Goal: Task Accomplishment & Management: Manage account settings

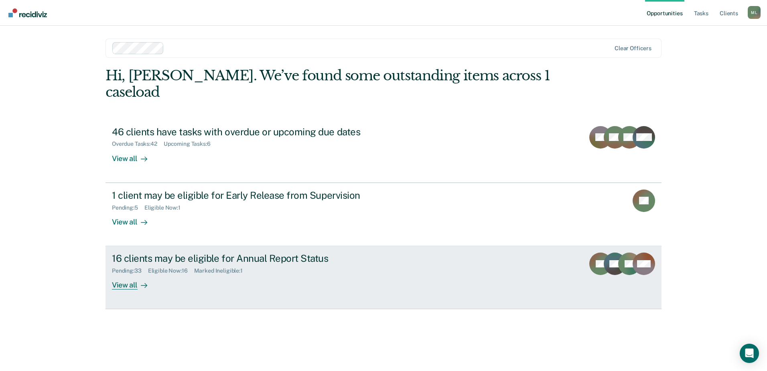
click at [283, 264] on div "Pending : 33 Eligible Now : 16 Marked Ineligible : 1" at bounding box center [253, 269] width 282 height 10
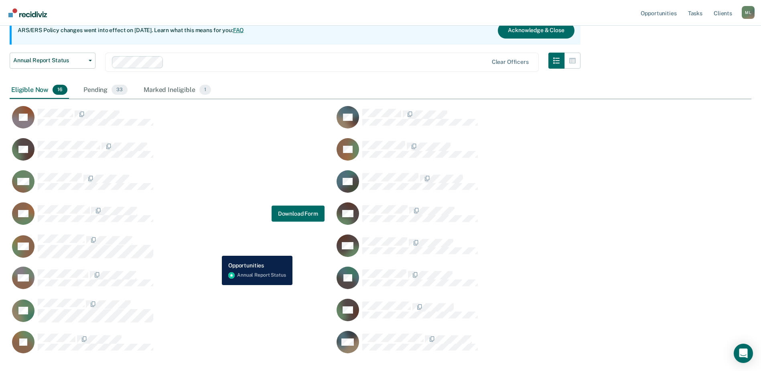
scroll to position [85, 0]
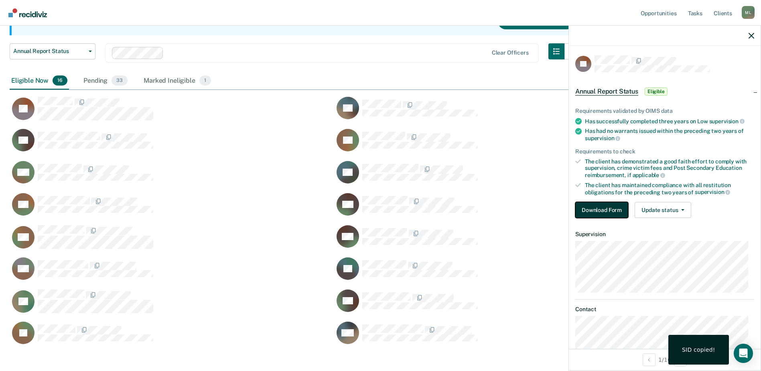
click at [591, 209] on button "Download Form" at bounding box center [601, 210] width 53 height 16
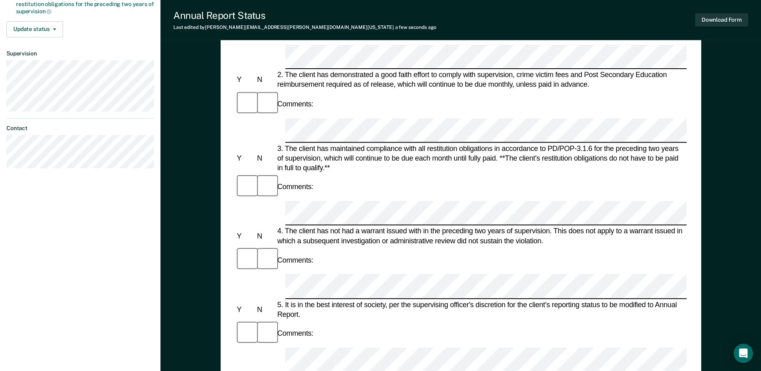
scroll to position [201, 0]
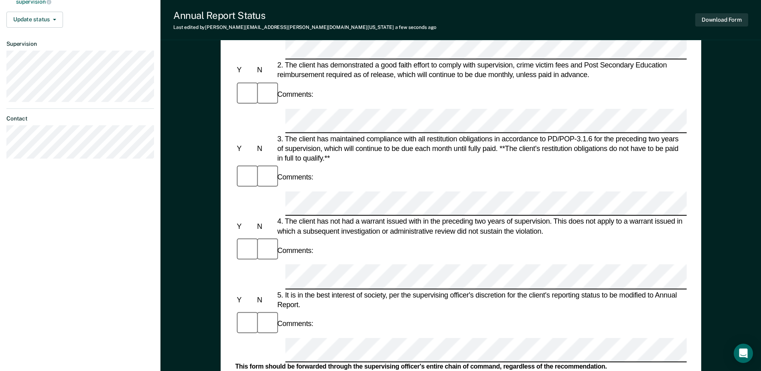
click at [227, 243] on div "Annual Reporting Checklist, Recommendation, and Determination Form Clients who …" at bounding box center [461, 179] width 481 height 626
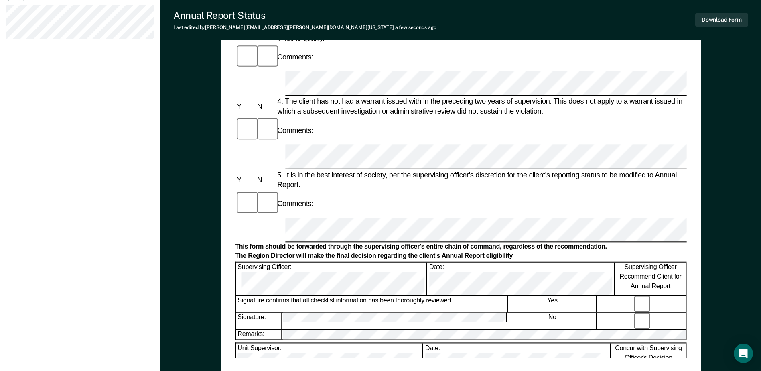
scroll to position [321, 0]
click at [428, 353] on div "Annual Reporting Checklist, Recommendation, and Determination Form Clients who …" at bounding box center [460, 58] width 451 height 597
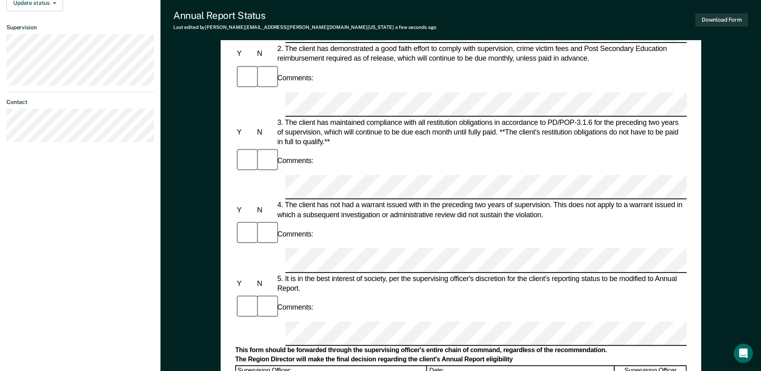
scroll to position [201, 0]
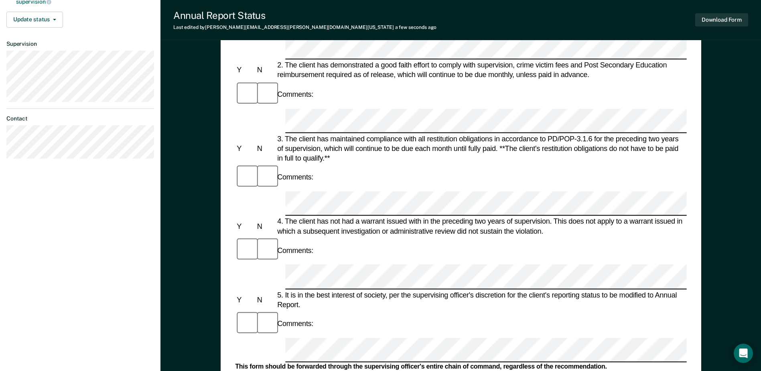
click at [417, 290] on div "5. It is in the best interest of society, per the supervising officer's discret…" at bounding box center [481, 299] width 411 height 19
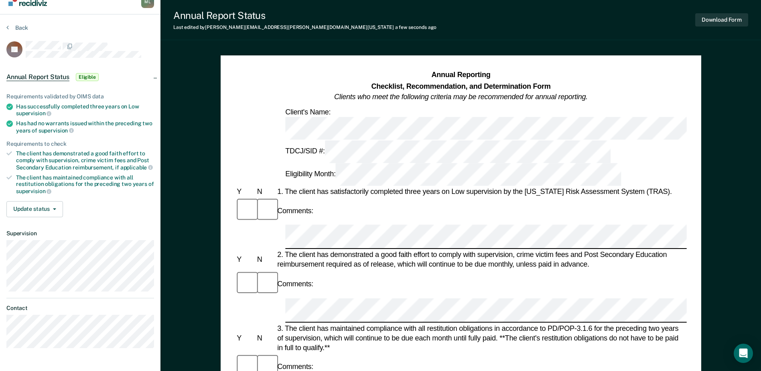
scroll to position [0, 0]
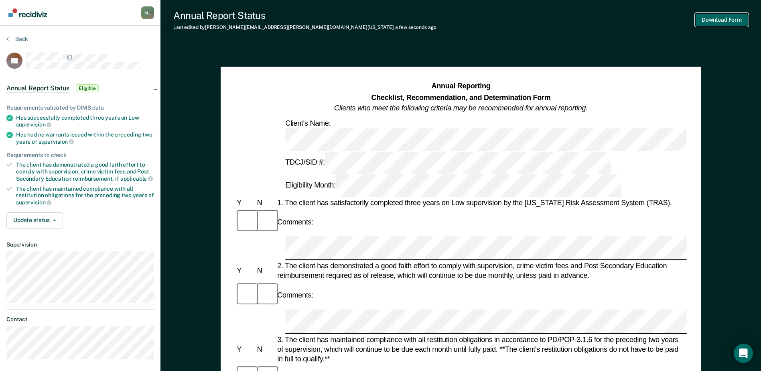
click at [703, 20] on button "Download Form" at bounding box center [721, 19] width 53 height 13
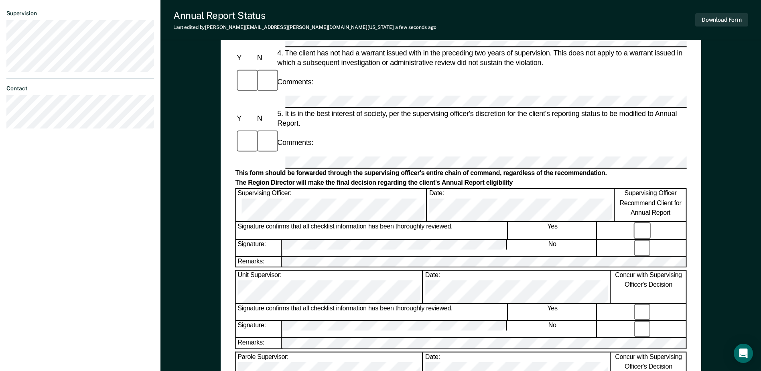
scroll to position [281, 0]
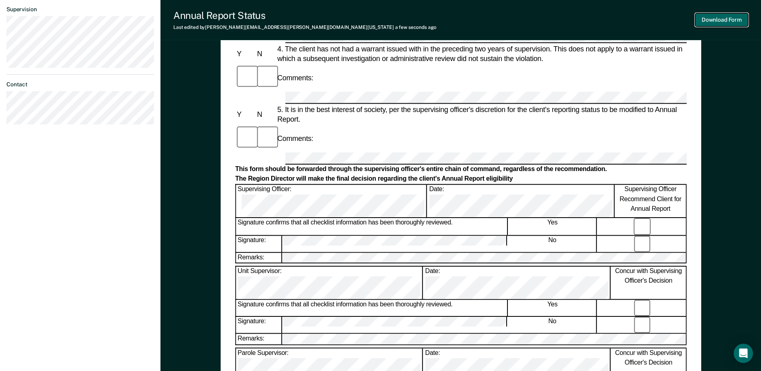
click at [719, 14] on button "Download Form" at bounding box center [721, 19] width 53 height 13
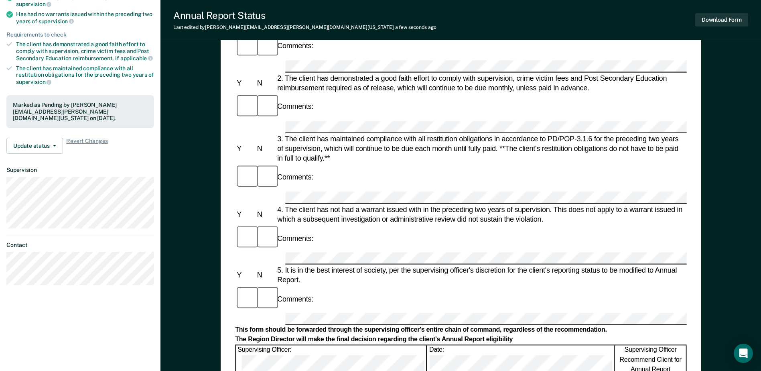
scroll to position [0, 0]
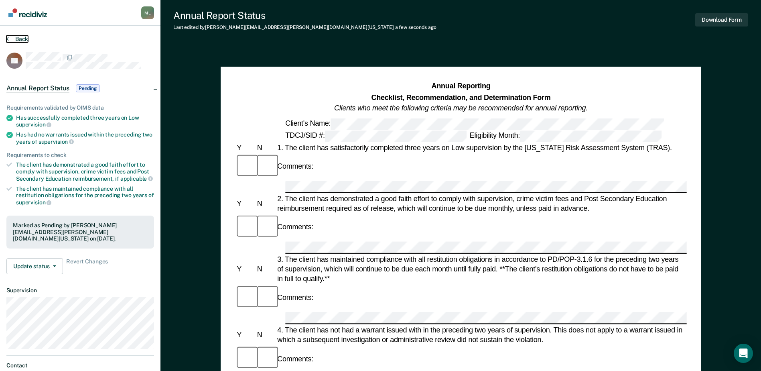
click at [18, 38] on button "Back" at bounding box center [17, 38] width 22 height 7
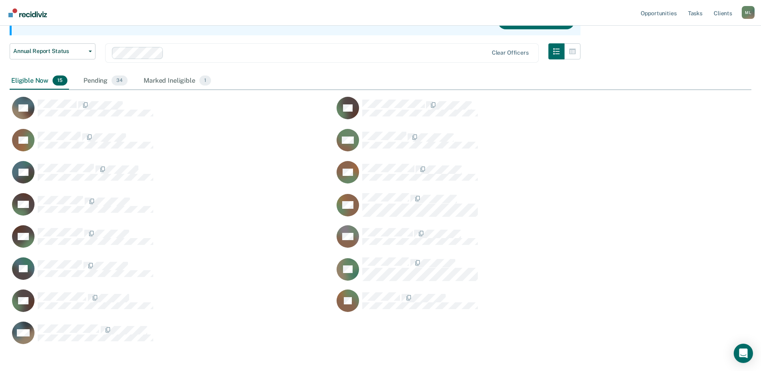
scroll to position [375, 736]
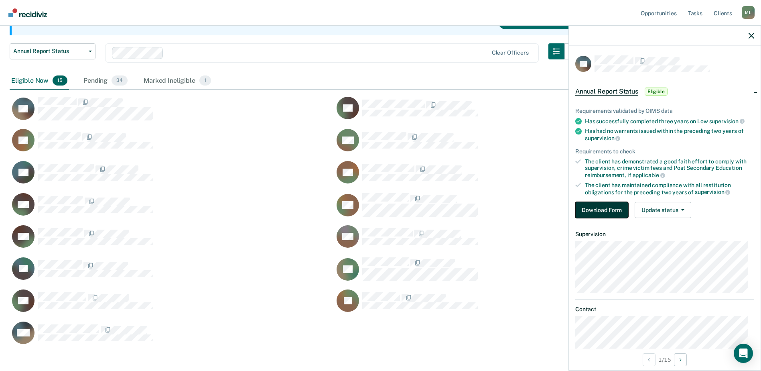
click at [606, 212] on button "Download Form" at bounding box center [601, 210] width 53 height 16
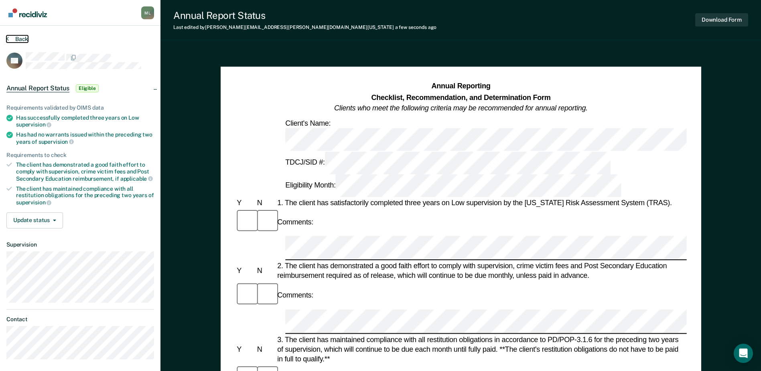
click at [18, 37] on button "Back" at bounding box center [17, 38] width 22 height 7
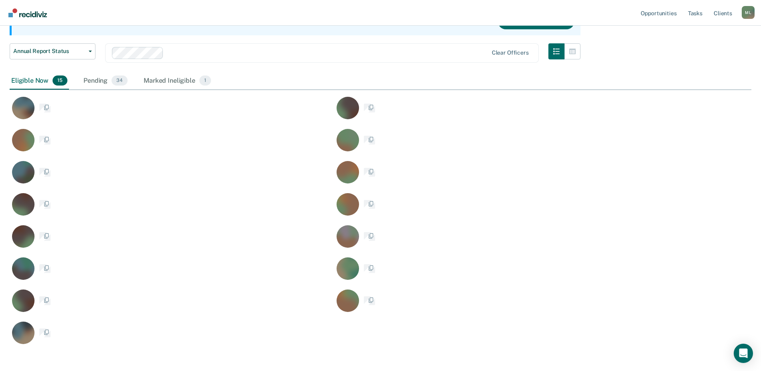
scroll to position [375, 736]
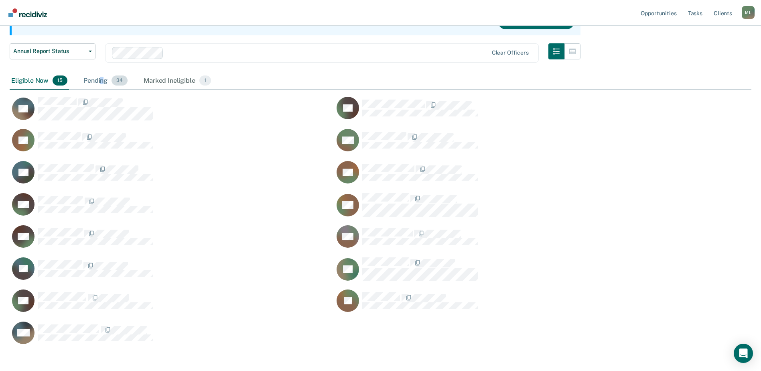
click at [101, 77] on div "Pending 34" at bounding box center [105, 81] width 47 height 18
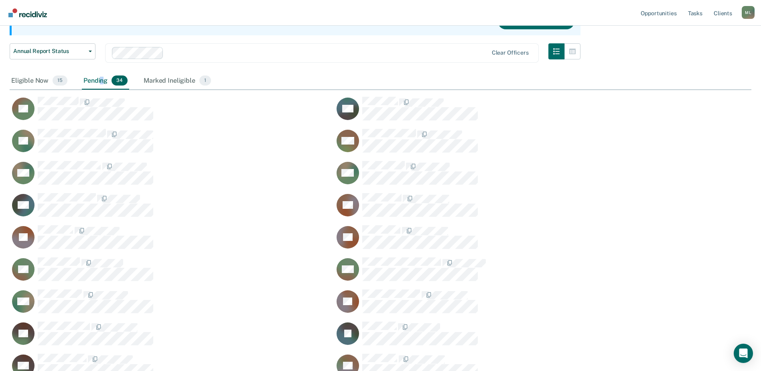
scroll to position [664, 736]
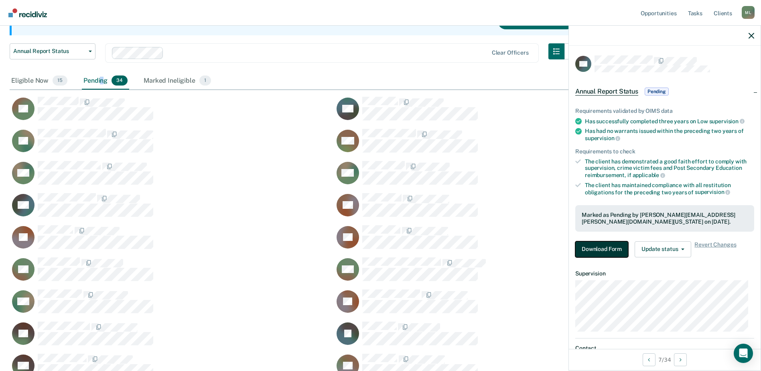
click at [603, 246] on button "Download Form" at bounding box center [601, 249] width 53 height 16
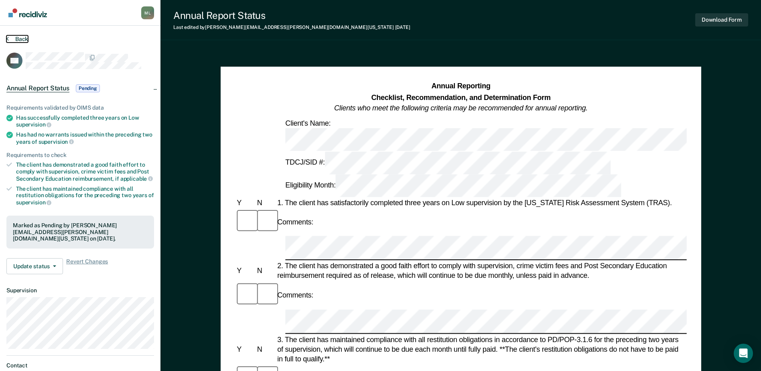
click at [20, 39] on button "Back" at bounding box center [17, 38] width 22 height 7
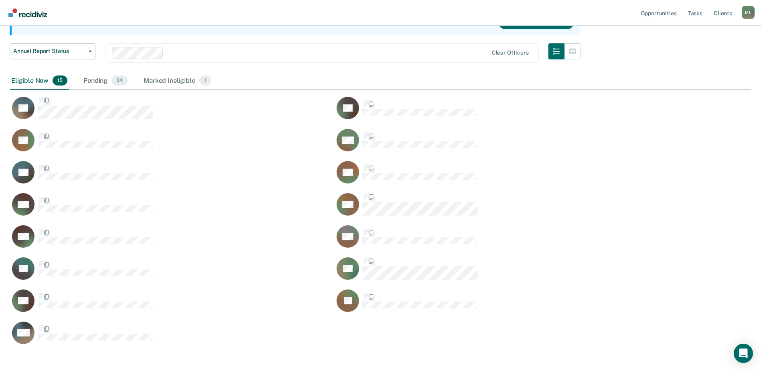
scroll to position [375, 736]
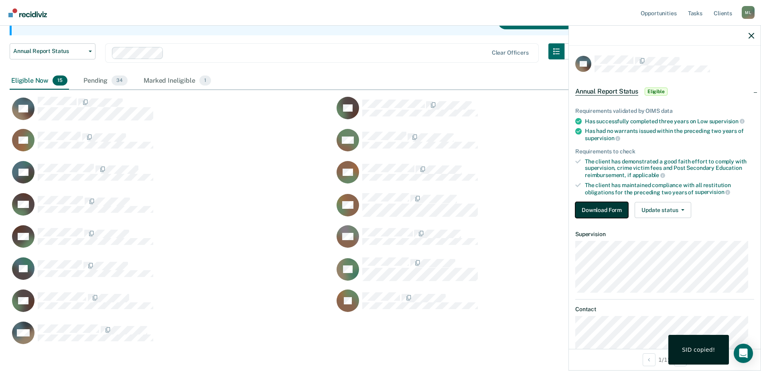
click at [601, 214] on button "Download Form" at bounding box center [601, 210] width 53 height 16
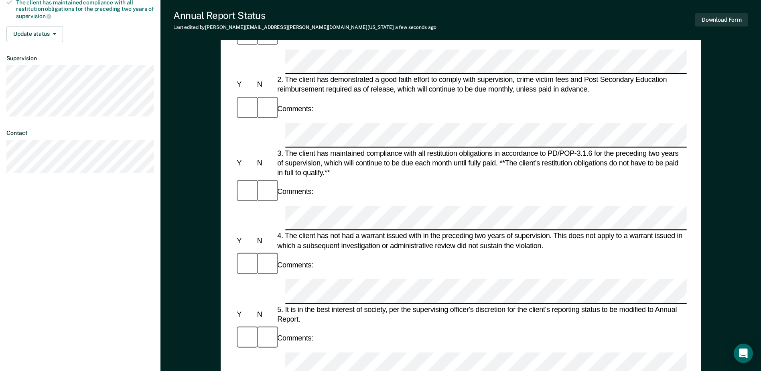
scroll to position [201, 0]
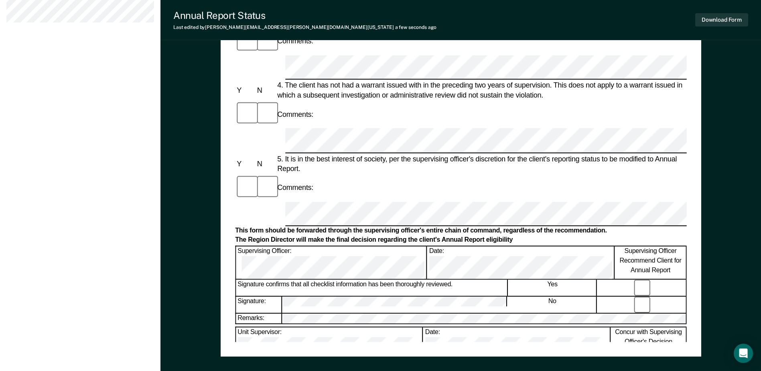
scroll to position [385, 0]
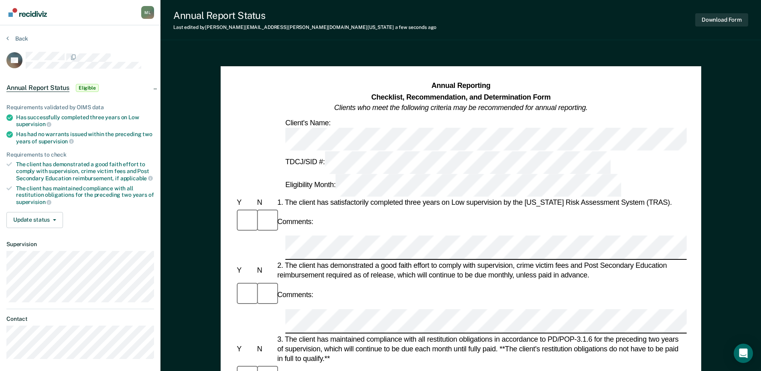
scroll to position [0, 0]
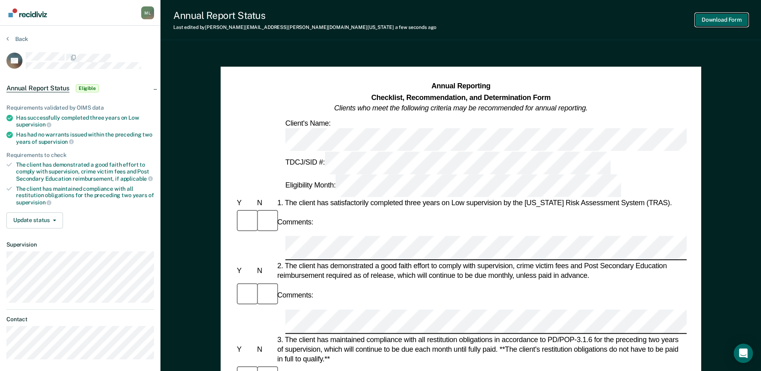
click at [709, 21] on button "Download Form" at bounding box center [721, 19] width 53 height 13
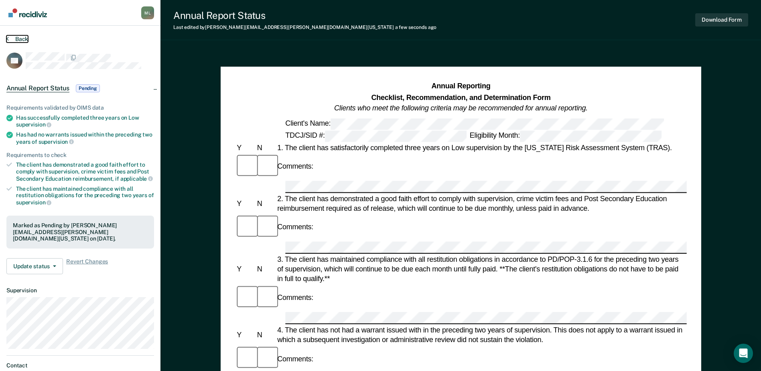
click at [16, 40] on button "Back" at bounding box center [17, 38] width 22 height 7
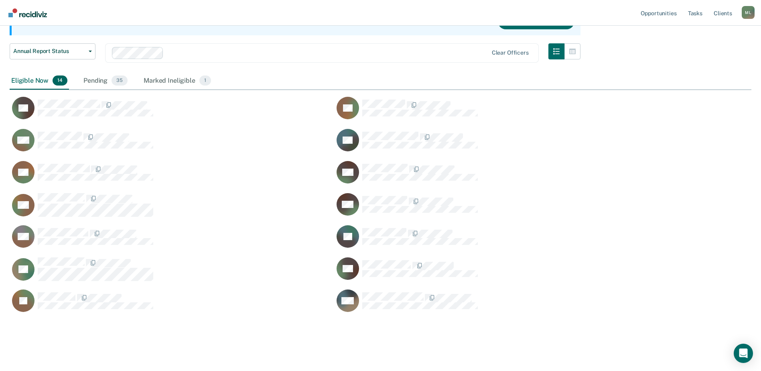
scroll to position [343, 736]
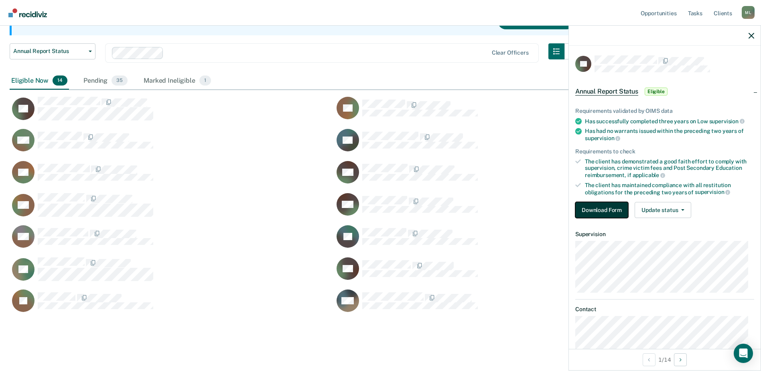
click at [603, 209] on button "Download Form" at bounding box center [601, 210] width 53 height 16
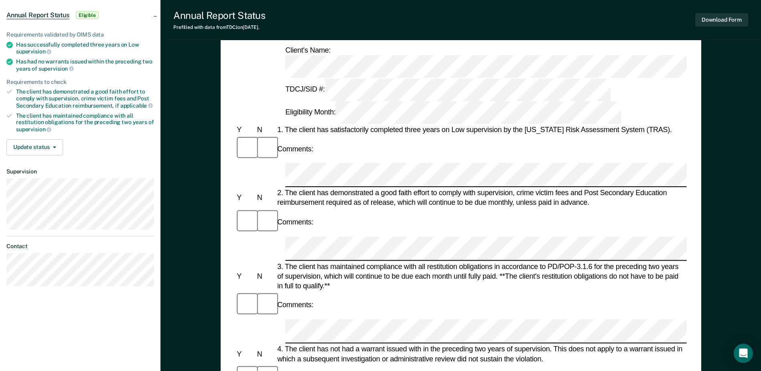
scroll to position [80, 0]
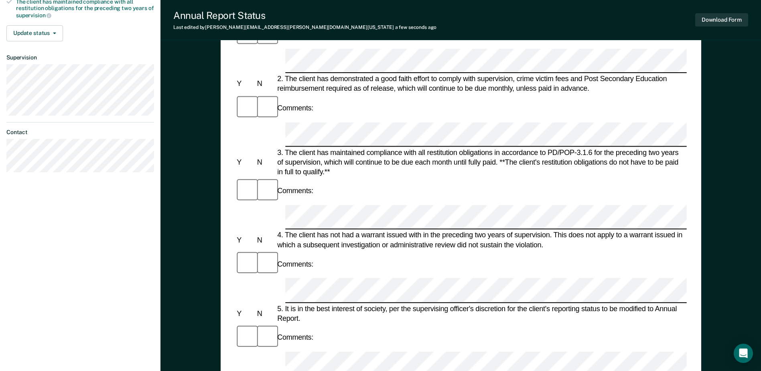
scroll to position [201, 0]
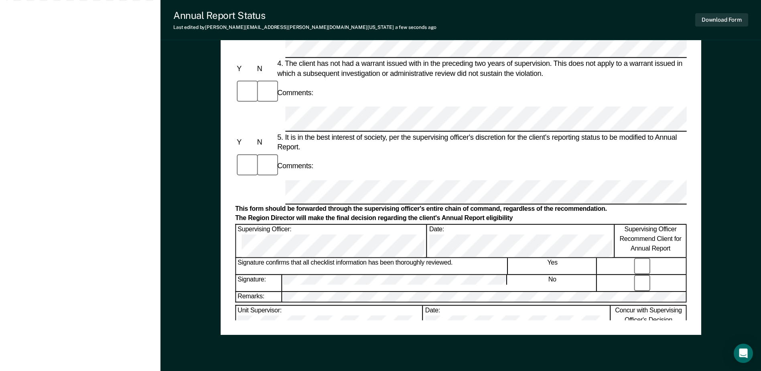
scroll to position [361, 0]
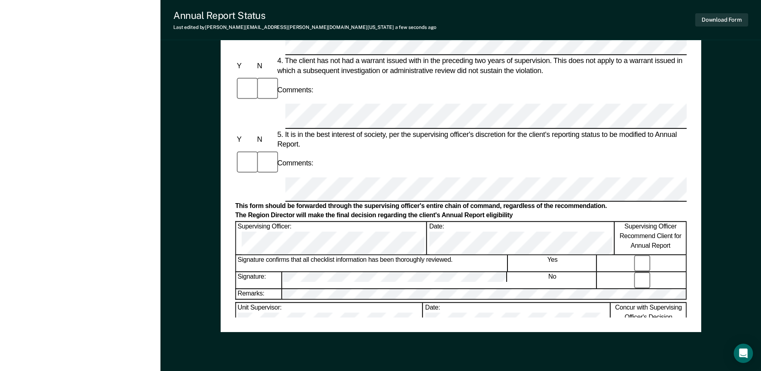
click at [457, 298] on div "Annual Reporting Checklist, Recommendation, and Determination Form Clients who …" at bounding box center [460, 18] width 451 height 597
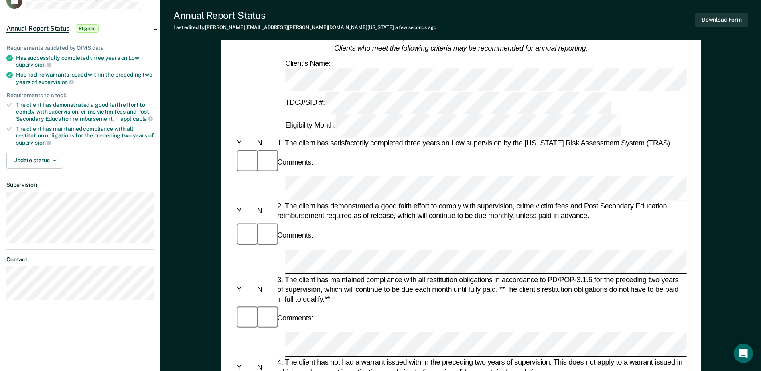
scroll to position [40, 0]
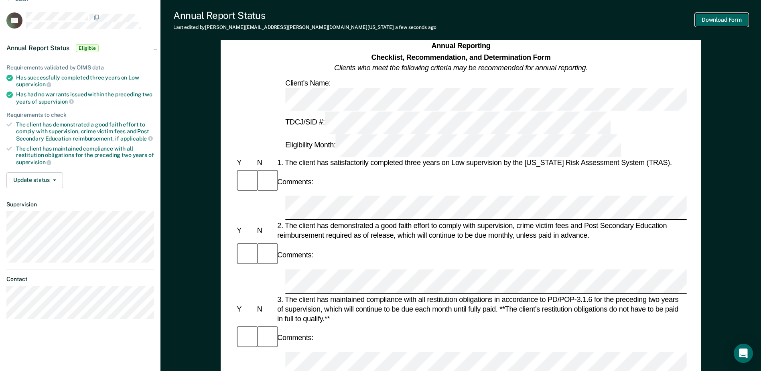
click at [738, 18] on button "Download Form" at bounding box center [721, 19] width 53 height 13
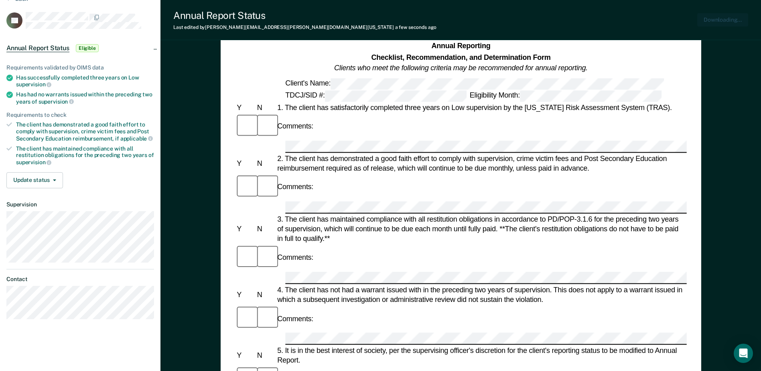
scroll to position [0, 0]
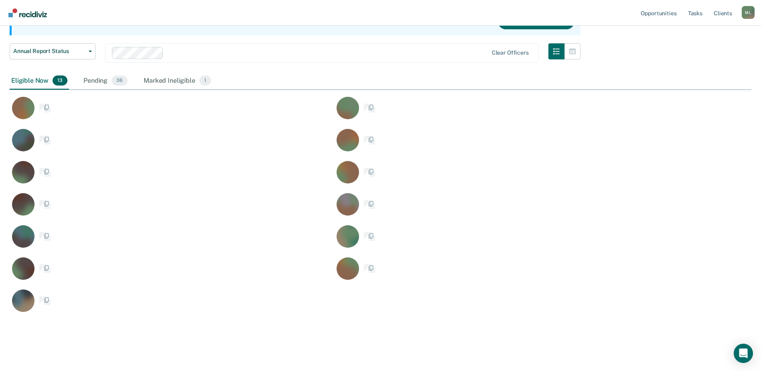
scroll to position [343, 736]
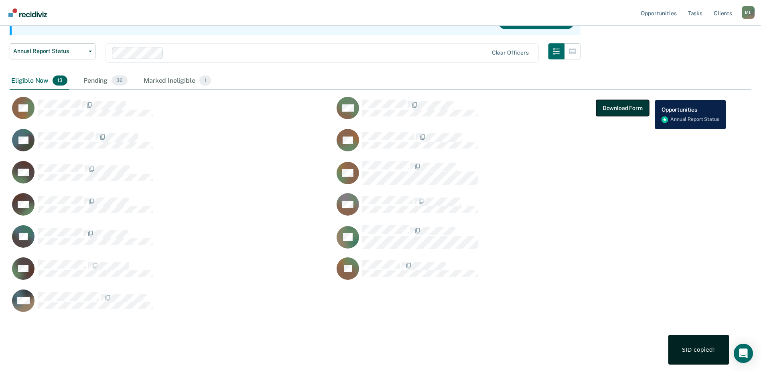
click at [603, 106] on button "Download Form" at bounding box center [622, 108] width 53 height 16
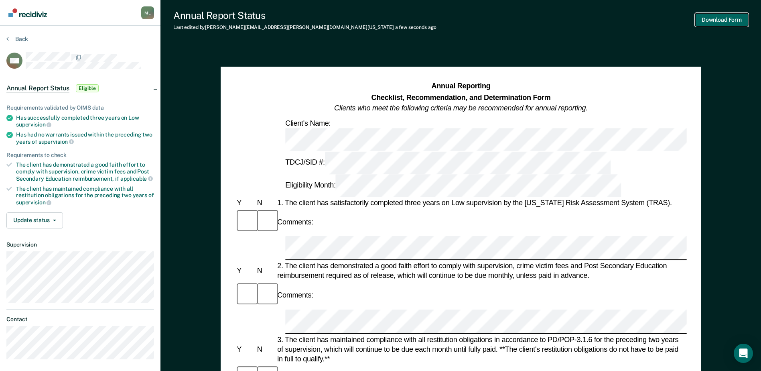
click at [710, 18] on button "Download Form" at bounding box center [721, 19] width 53 height 13
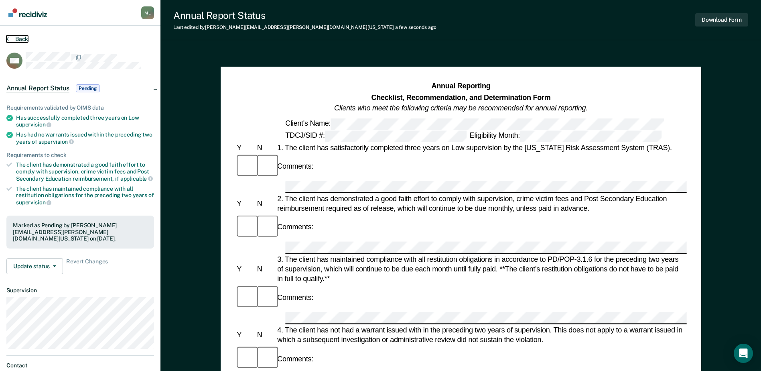
click at [27, 42] on button "Back" at bounding box center [17, 38] width 22 height 7
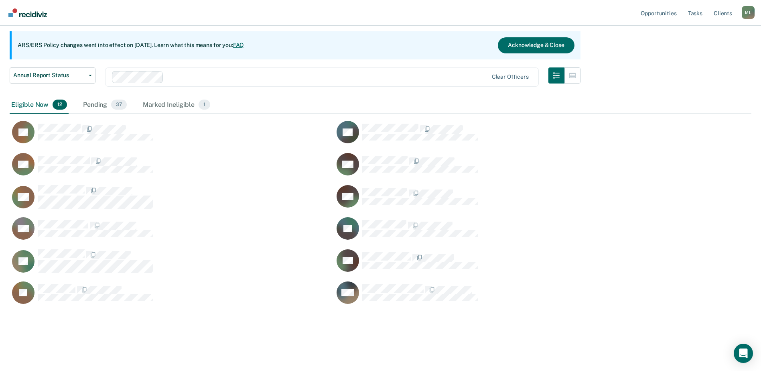
scroll to position [311, 736]
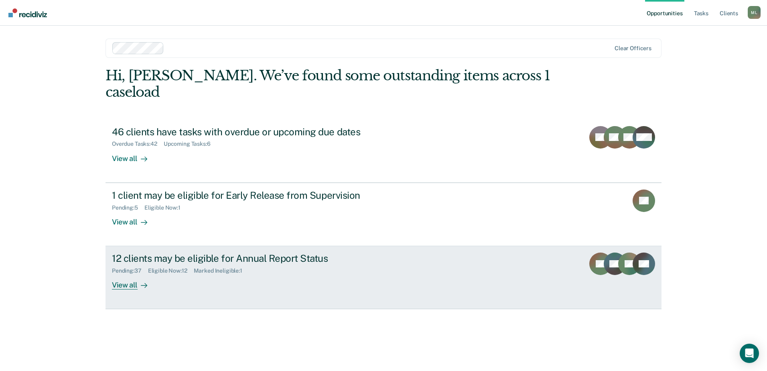
click at [190, 252] on div "12 clients may be eligible for Annual Report Status" at bounding box center [253, 258] width 282 height 12
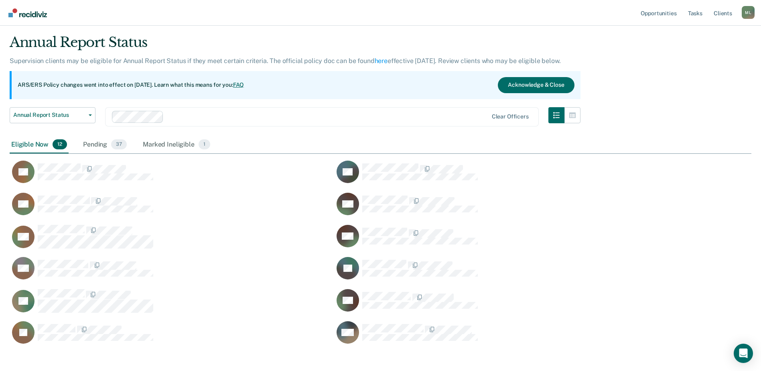
scroll to position [40, 0]
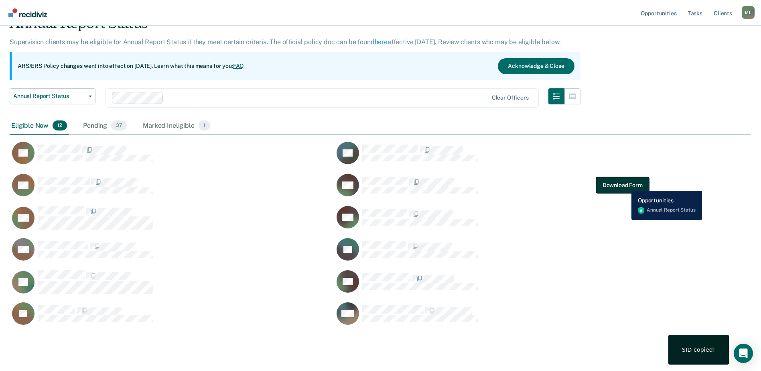
click at [626, 185] on button "Download Form" at bounding box center [622, 185] width 53 height 16
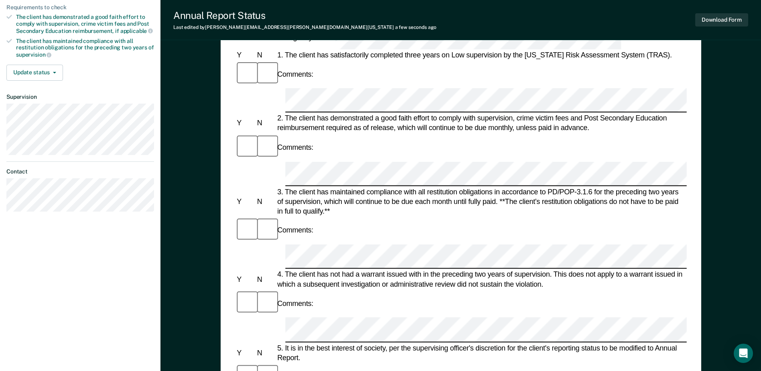
scroll to position [160, 0]
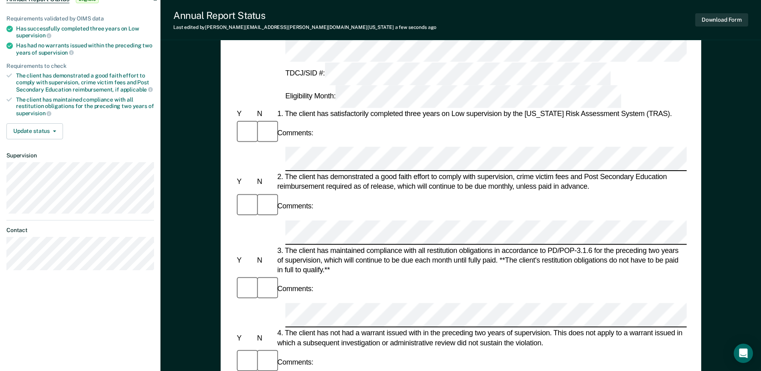
scroll to position [0, 0]
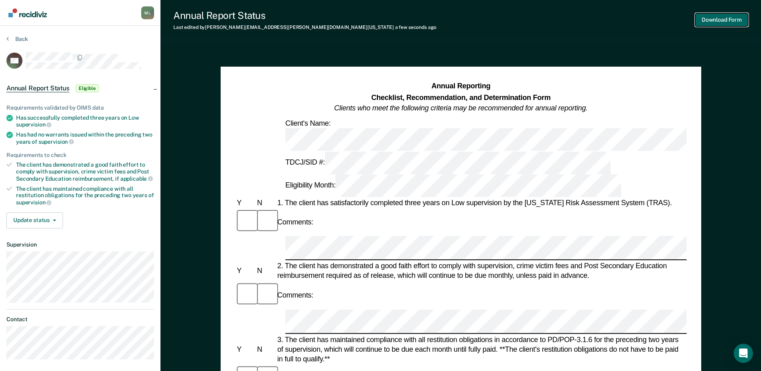
click at [704, 23] on button "Download Form" at bounding box center [721, 19] width 53 height 13
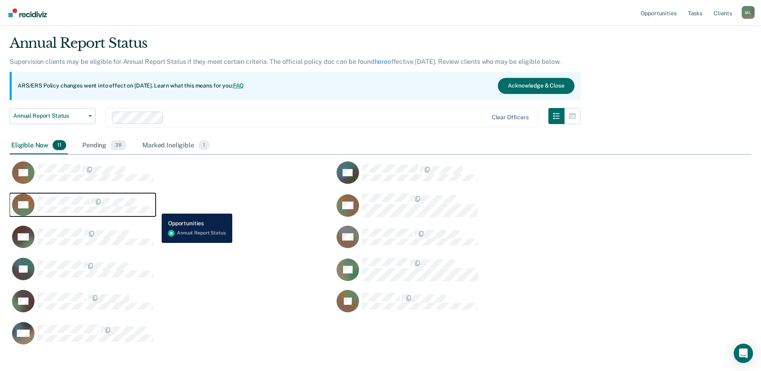
scroll to position [61, 0]
